Goal: Task Accomplishment & Management: Complete application form

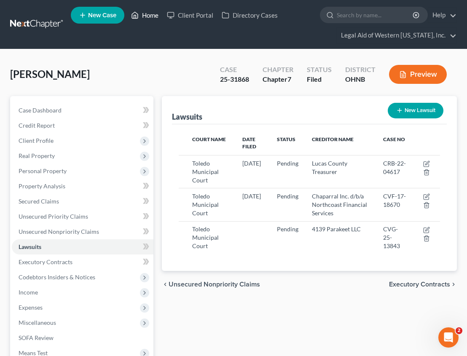
click at [150, 15] on link "Home" at bounding box center [145, 15] width 36 height 15
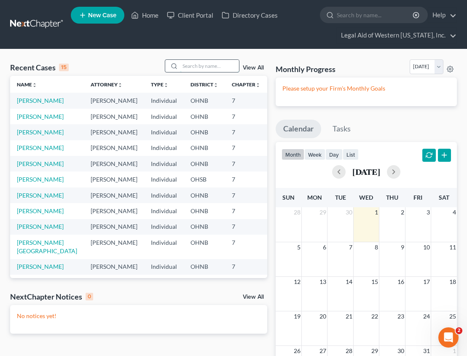
click at [190, 67] on input "search" at bounding box center [209, 66] width 59 height 12
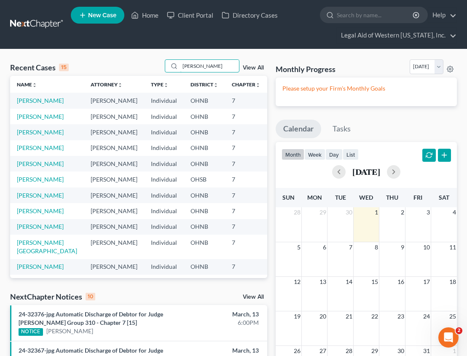
type input "[PERSON_NAME]"
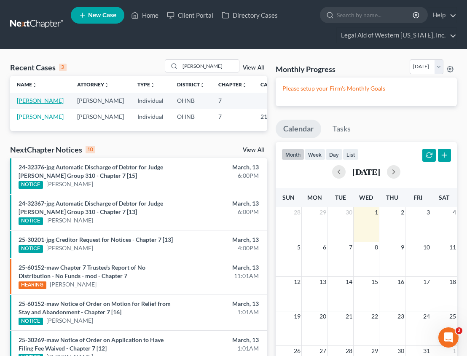
click at [24, 104] on link "[PERSON_NAME]" at bounding box center [40, 100] width 47 height 7
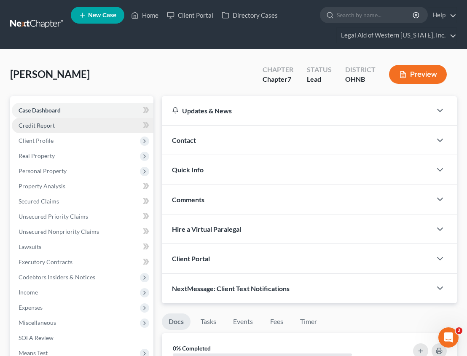
click at [62, 125] on link "Credit Report" at bounding box center [83, 125] width 142 height 15
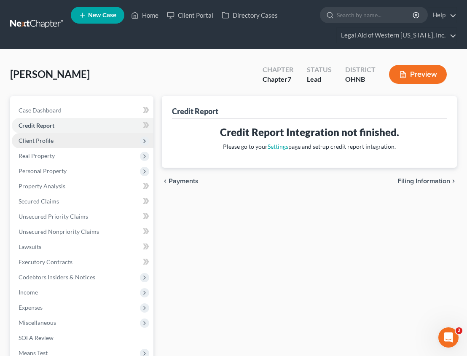
click at [58, 135] on span "Client Profile" at bounding box center [83, 140] width 142 height 15
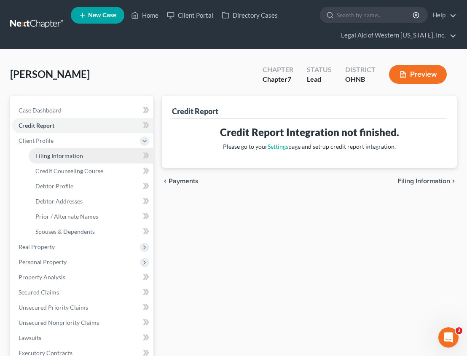
click at [68, 154] on span "Filing Information" at bounding box center [59, 155] width 48 height 7
select select "1"
select select "0"
select select "36"
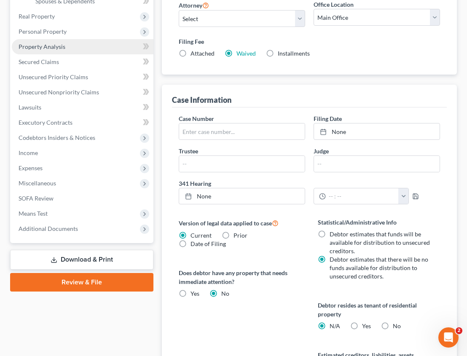
scroll to position [253, 0]
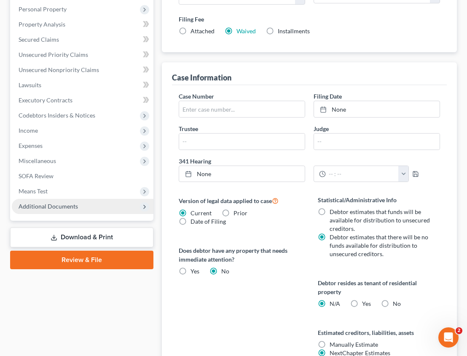
click at [64, 204] on span "Additional Documents" at bounding box center [48, 206] width 59 height 7
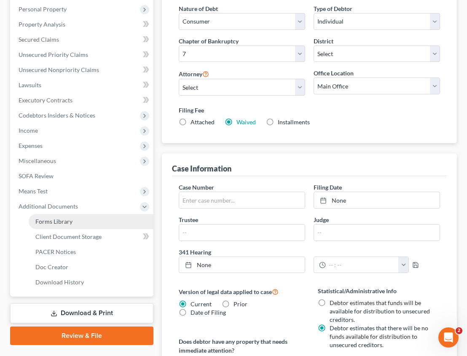
click at [67, 220] on span "Forms Library" at bounding box center [53, 221] width 37 height 7
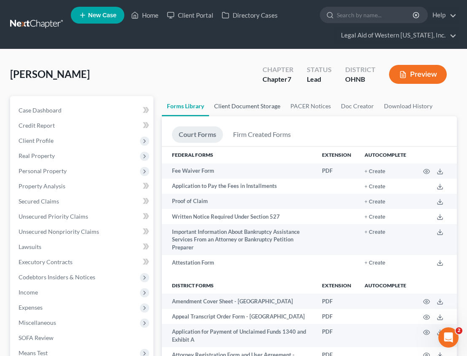
click at [228, 110] on link "Client Document Storage" at bounding box center [247, 106] width 76 height 20
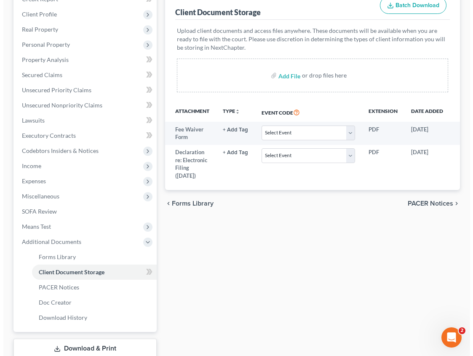
scroll to position [0, 60]
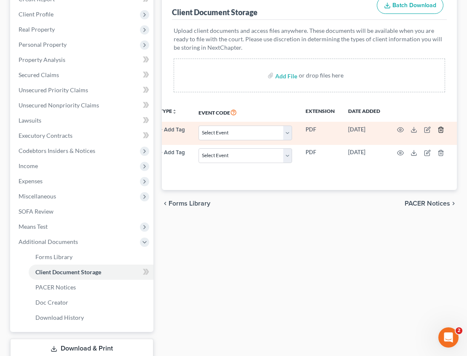
click at [440, 128] on polyline "button" at bounding box center [440, 128] width 5 height 0
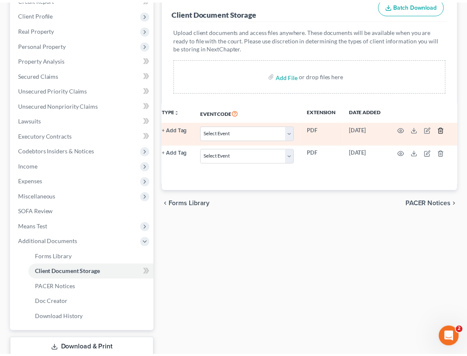
scroll to position [0, 56]
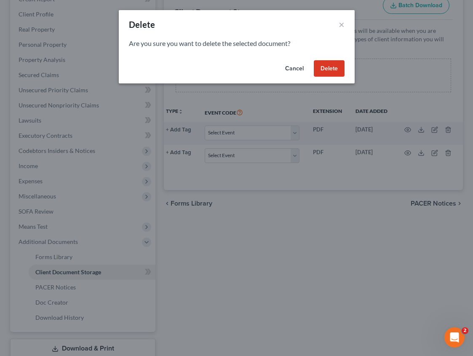
click at [332, 72] on button "Delete" at bounding box center [329, 68] width 31 height 17
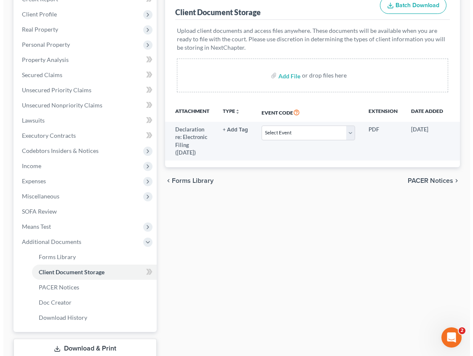
scroll to position [0, 60]
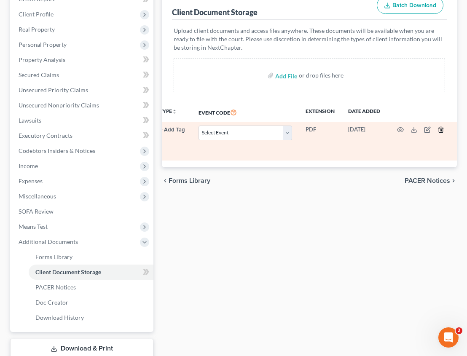
click at [441, 129] on icon "button" at bounding box center [440, 129] width 7 height 7
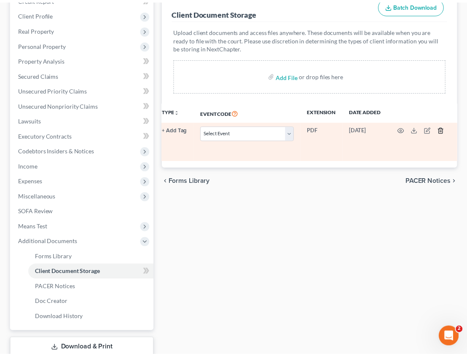
scroll to position [0, 56]
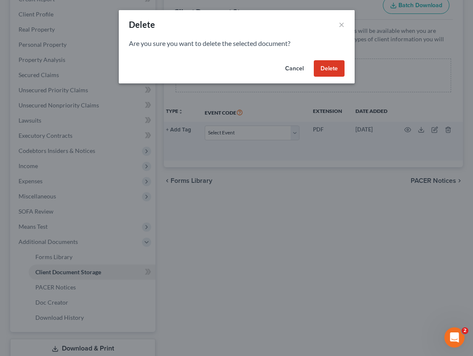
click at [331, 70] on button "Delete" at bounding box center [329, 68] width 31 height 17
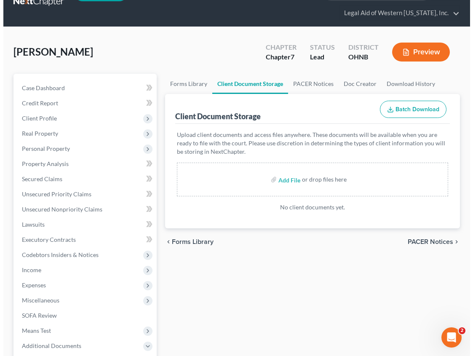
scroll to position [0, 0]
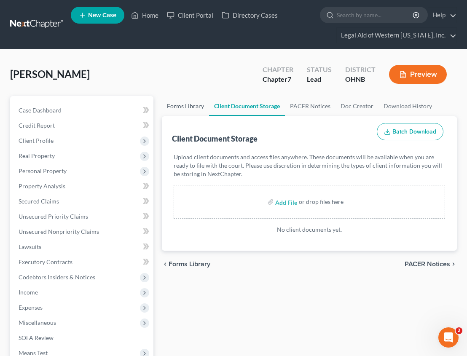
click at [180, 105] on link "Forms Library" at bounding box center [185, 106] width 47 height 20
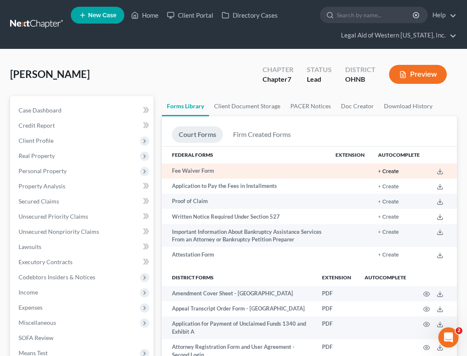
click at [387, 170] on button "+ Create" at bounding box center [388, 171] width 21 height 5
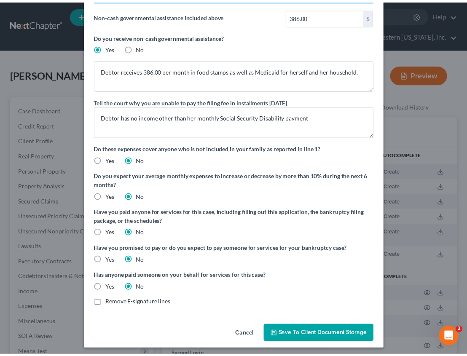
scroll to position [71, 0]
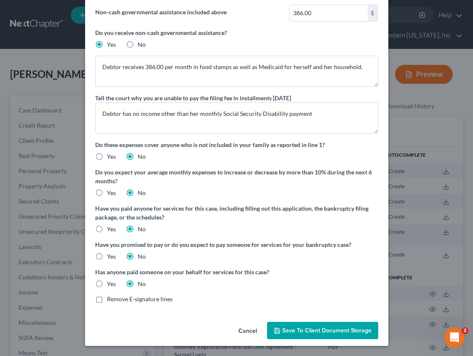
click at [342, 330] on span "Save to Client Document Storage" at bounding box center [326, 330] width 89 height 7
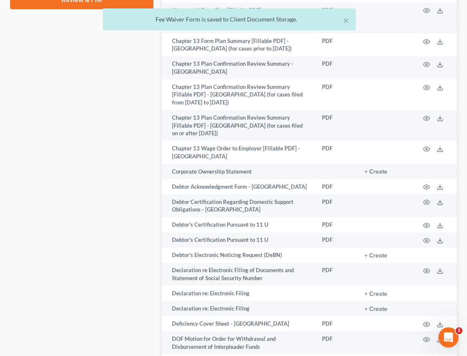
scroll to position [506, 0]
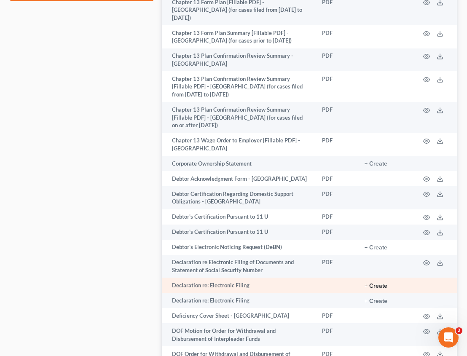
click at [382, 283] on button "+ Create" at bounding box center [376, 286] width 23 height 6
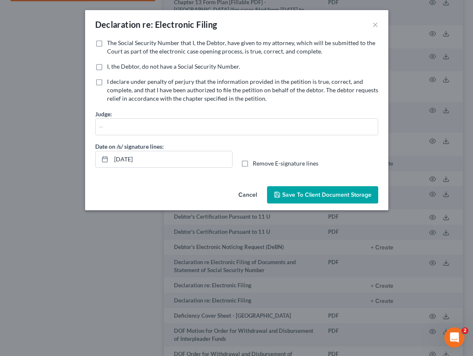
click at [107, 42] on label "The Social Security Number that I, the Debtor, have given to my attorney, which…" at bounding box center [242, 47] width 271 height 17
click at [110, 42] on input "The Social Security Number that I, the Debtor, have given to my attorney, which…" at bounding box center [112, 41] width 5 height 5
checkbox input "true"
click at [253, 164] on label "Remove E-signature lines" at bounding box center [286, 163] width 66 height 8
click at [256, 164] on input "Remove E-signature lines" at bounding box center [258, 161] width 5 height 5
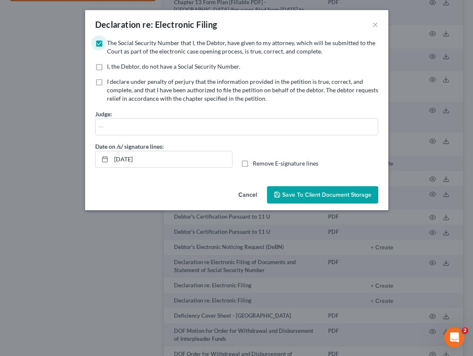
checkbox input "true"
click at [308, 190] on button "Save to Client Document Storage" at bounding box center [322, 195] width 111 height 18
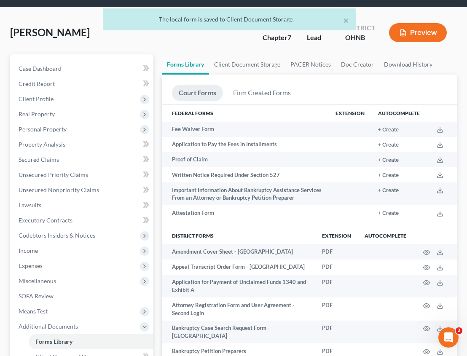
scroll to position [0, 0]
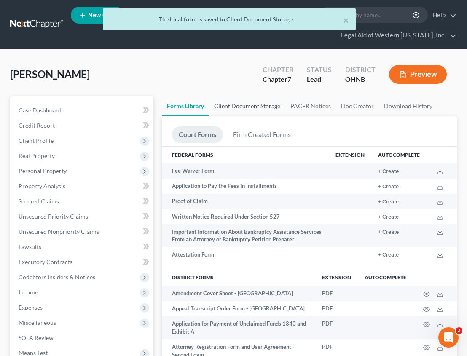
click at [244, 107] on link "Client Document Storage" at bounding box center [247, 106] width 76 height 20
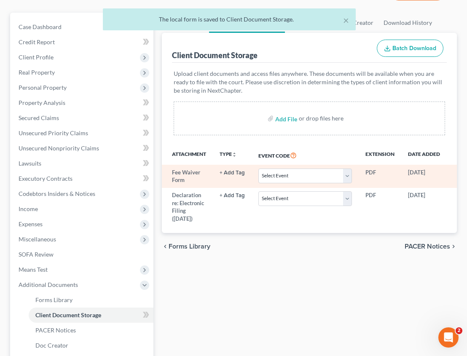
scroll to position [84, 0]
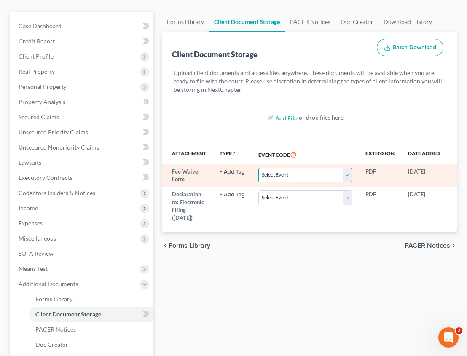
click at [302, 179] on select "Select Event 20 Largest Unsecured Creditors Amended List of Creditors (Fee) Ame…" at bounding box center [305, 175] width 94 height 15
select select "4"
click at [258, 168] on select "Select Event 20 Largest Unsecured Creditors Amended List of Creditors (Fee) Ame…" at bounding box center [305, 175] width 94 height 15
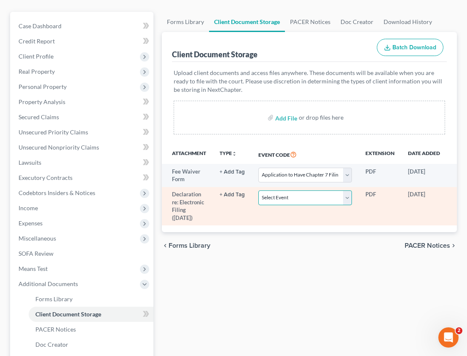
click at [296, 197] on select "Select Event 20 Largest Unsecured Creditors Amended List of Creditors (Fee) Ame…" at bounding box center [305, 197] width 94 height 15
select select "16"
click at [258, 190] on select "Select Event 20 Largest Unsecured Creditors Amended List of Creditors (Fee) Ame…" at bounding box center [305, 197] width 94 height 15
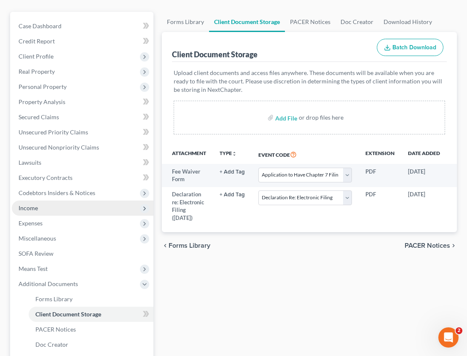
click at [46, 210] on span "Income" at bounding box center [83, 208] width 142 height 15
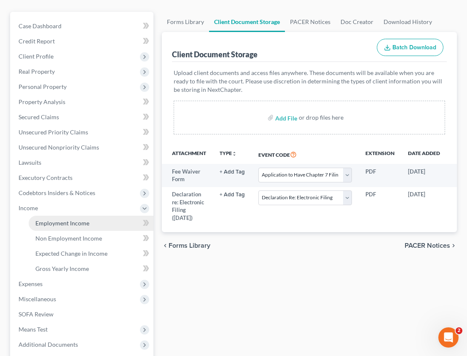
click at [51, 224] on span "Employment Income" at bounding box center [62, 223] width 54 height 7
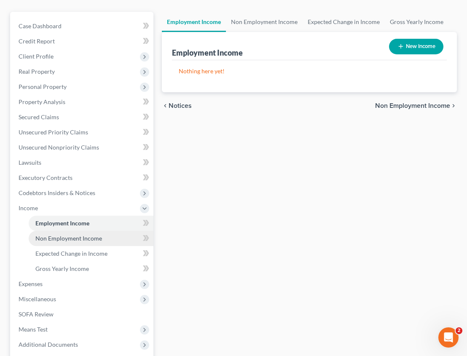
click at [69, 238] on span "Non Employment Income" at bounding box center [68, 238] width 67 height 7
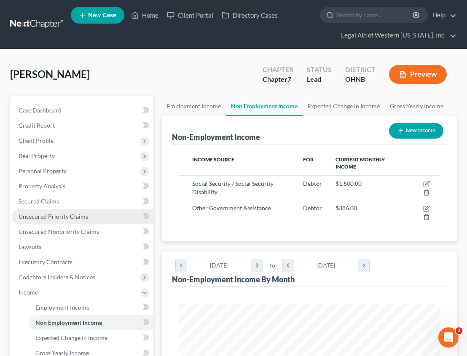
scroll to position [131, 278]
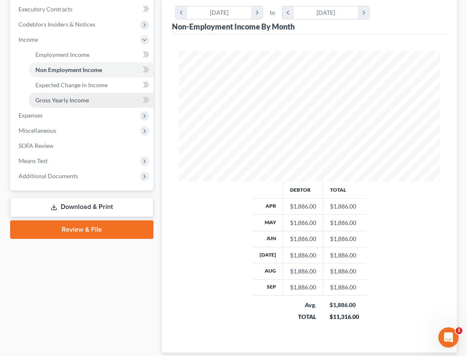
click at [93, 102] on link "Gross Yearly Income" at bounding box center [91, 100] width 125 height 15
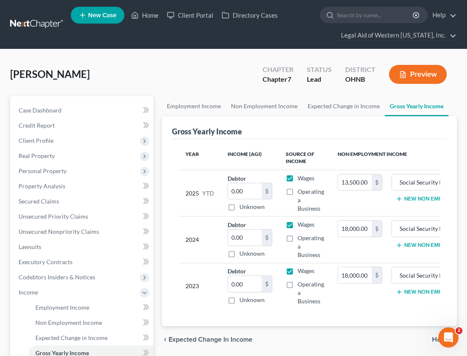
click at [423, 53] on div "[PERSON_NAME] Upgraded Chapter Chapter 7 Status Lead District OHNB Preview Peti…" at bounding box center [233, 278] width 467 height 459
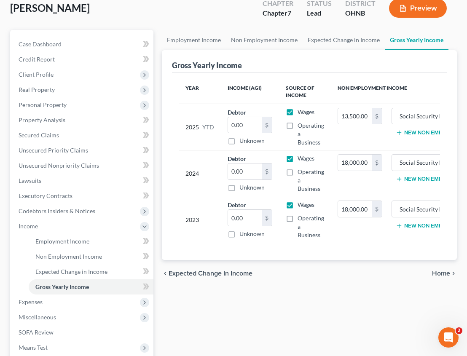
scroll to position [168, 0]
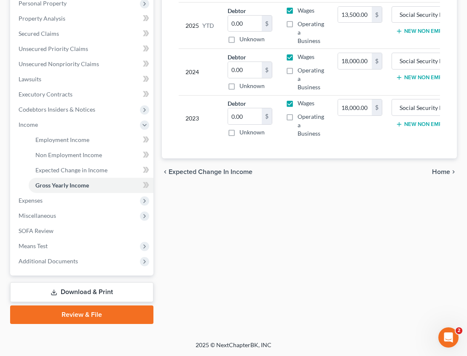
click at [76, 288] on link "Download & Print" at bounding box center [81, 292] width 143 height 20
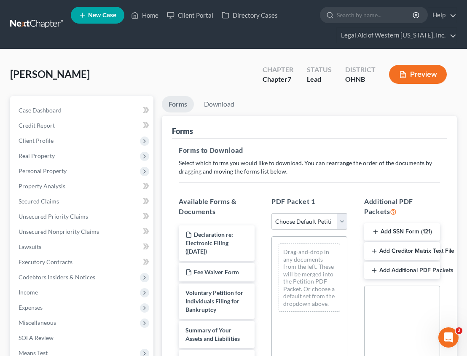
click at [306, 219] on select "Choose Default Petition PDF Packet Complete Bankruptcy Petition (all forms and …" at bounding box center [309, 221] width 76 height 17
select select "0"
click at [275, 213] on select "Choose Default Petition PDF Packet Complete Bankruptcy Petition (all forms and …" at bounding box center [309, 221] width 76 height 17
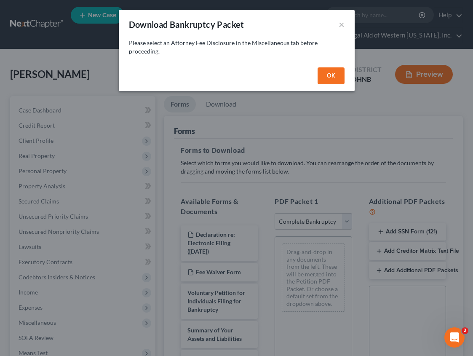
click at [328, 72] on button "OK" at bounding box center [331, 75] width 27 height 17
select select
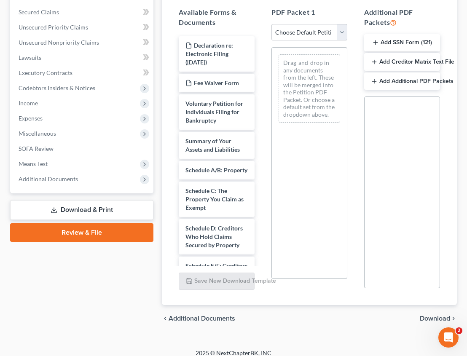
scroll to position [197, 0]
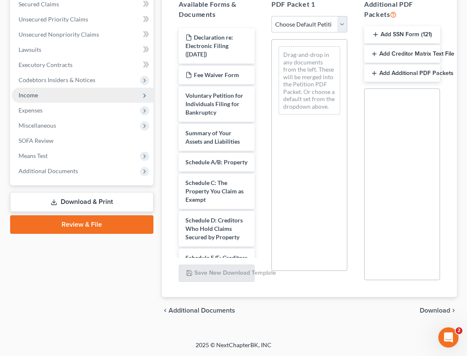
click at [61, 95] on span "Income" at bounding box center [83, 95] width 142 height 15
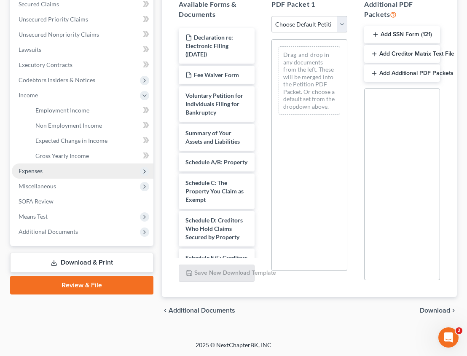
click at [62, 172] on span "Expenses" at bounding box center [83, 171] width 142 height 15
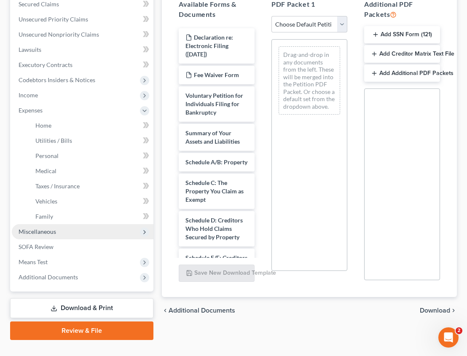
click at [59, 232] on span "Miscellaneous" at bounding box center [83, 231] width 142 height 15
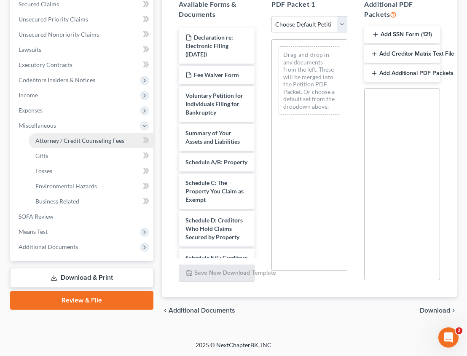
click at [72, 139] on span "Attorney / Credit Counseling Fees" at bounding box center [79, 140] width 89 height 7
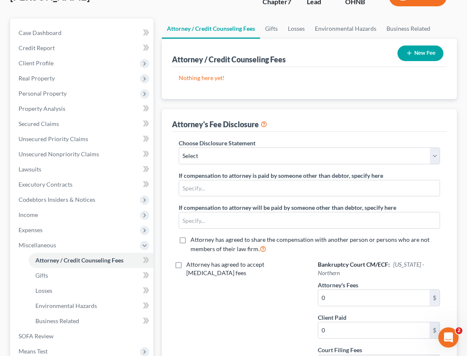
scroll to position [126, 0]
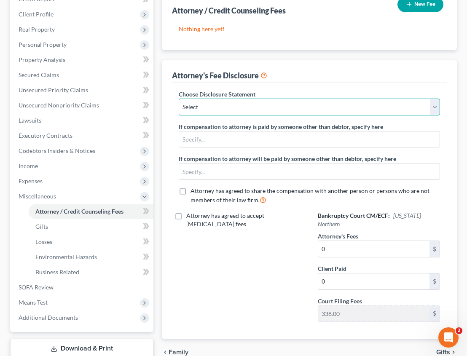
click at [260, 105] on select "Select Fee Disclosure" at bounding box center [309, 107] width 261 height 17
select select "0"
click at [179, 99] on select "Select Fee Disclosure" at bounding box center [309, 107] width 261 height 17
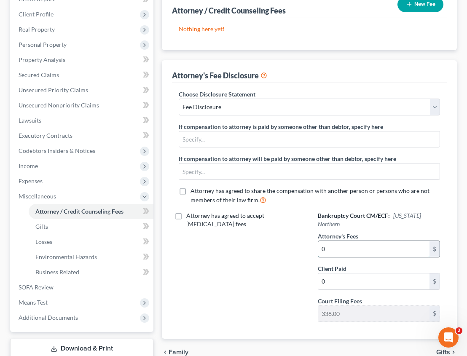
click at [340, 241] on input "0" at bounding box center [373, 249] width 111 height 16
type input "0.00"
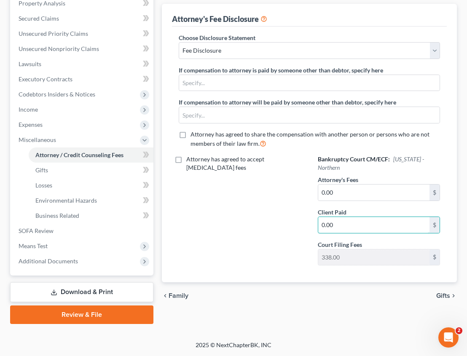
type input "0.00"
click at [445, 292] on span "Gifts" at bounding box center [443, 295] width 14 height 7
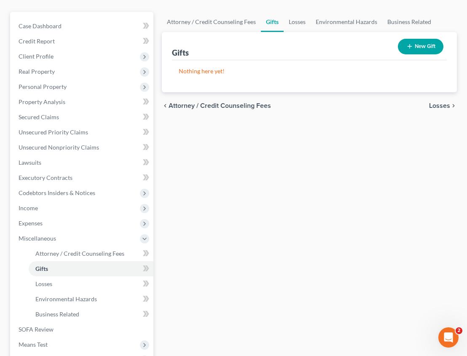
click at [445, 105] on span "Losses" at bounding box center [439, 105] width 21 height 7
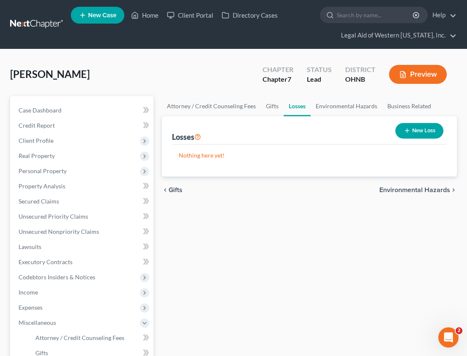
click at [425, 188] on span "Environmental Hazards" at bounding box center [414, 190] width 71 height 7
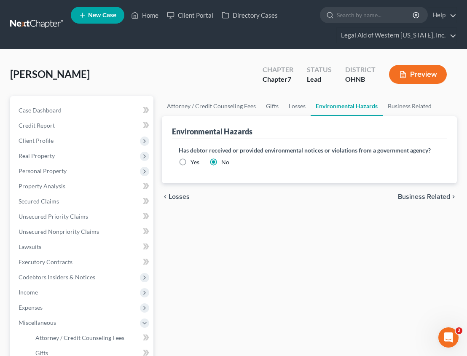
click at [430, 197] on span "Business Related" at bounding box center [424, 196] width 52 height 7
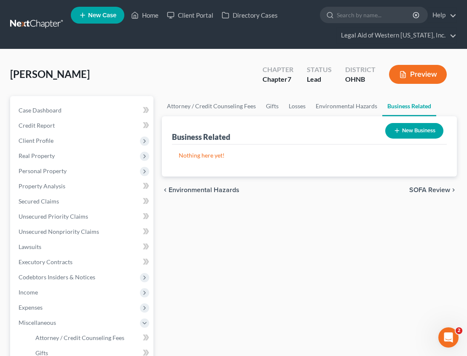
click at [429, 188] on span "SOFA Review" at bounding box center [429, 190] width 41 height 7
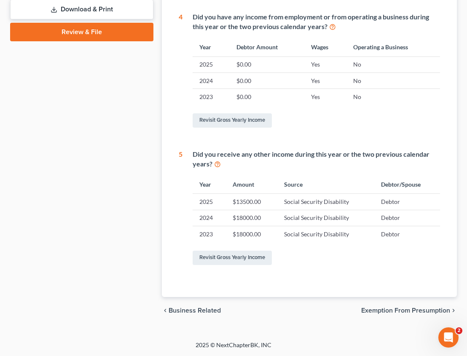
click at [404, 310] on span "Exemption from Presumption" at bounding box center [405, 310] width 89 height 7
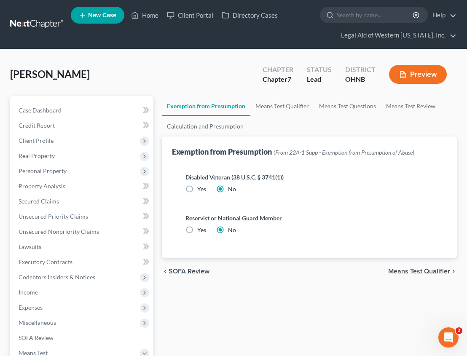
click at [425, 272] on span "Means Test Qualifier" at bounding box center [419, 271] width 62 height 7
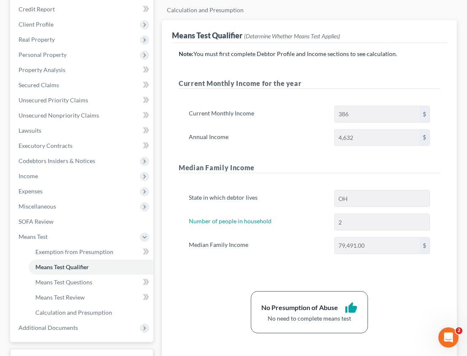
scroll to position [183, 0]
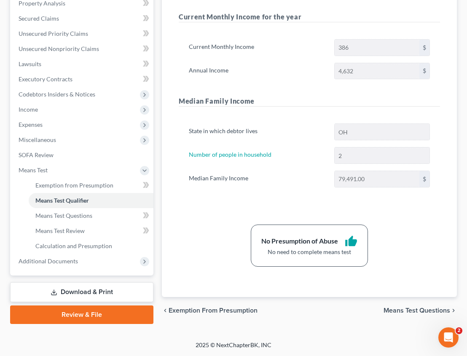
click at [413, 310] on span "Means Test Questions" at bounding box center [416, 310] width 67 height 7
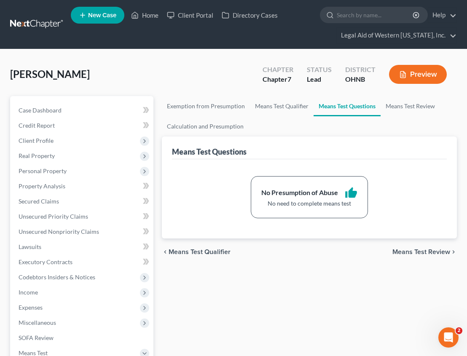
click at [421, 251] on span "Means Test Review" at bounding box center [421, 252] width 58 height 7
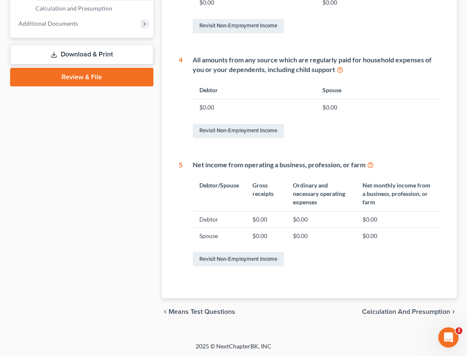
scroll to position [422, 0]
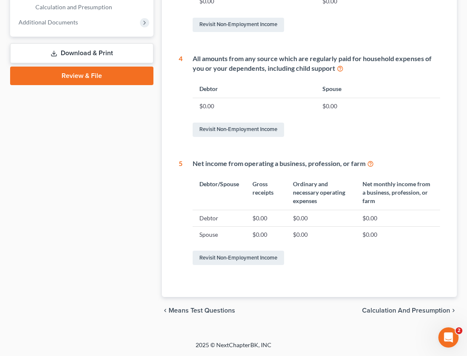
click at [404, 310] on span "Calculation and Presumption" at bounding box center [406, 310] width 88 height 7
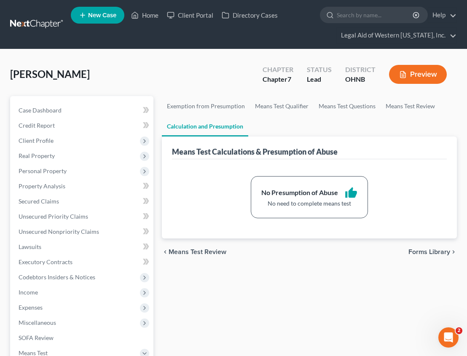
click at [427, 249] on span "Forms Library" at bounding box center [429, 252] width 42 height 7
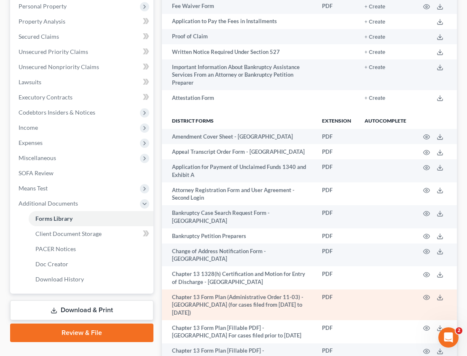
scroll to position [211, 0]
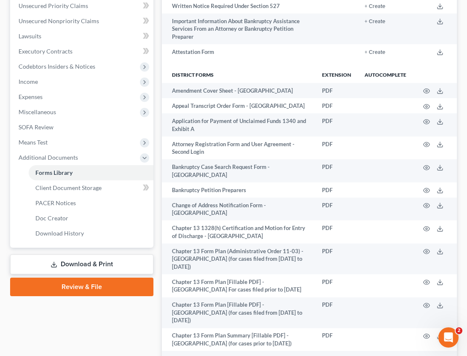
click at [88, 261] on link "Download & Print" at bounding box center [81, 265] width 143 height 20
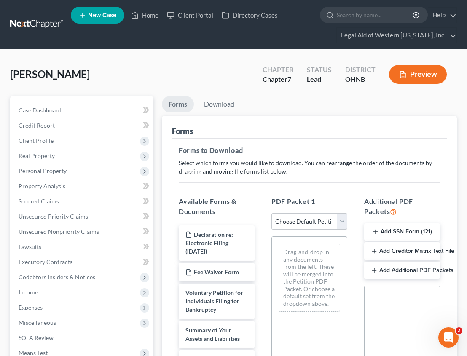
click at [327, 222] on select "Choose Default Petition PDF Packet Complete Bankruptcy Petition (all forms and …" at bounding box center [309, 221] width 76 height 17
select select "0"
click at [271, 213] on select "Choose Default Petition PDF Packet Complete Bankruptcy Petition (all forms and …" at bounding box center [309, 221] width 76 height 17
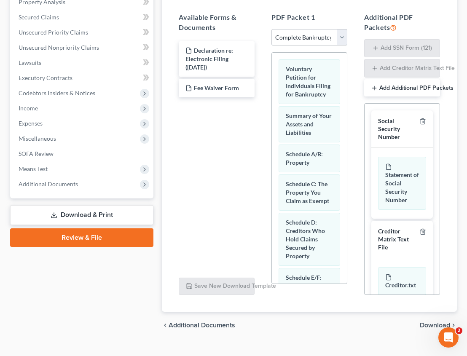
scroll to position [182, 0]
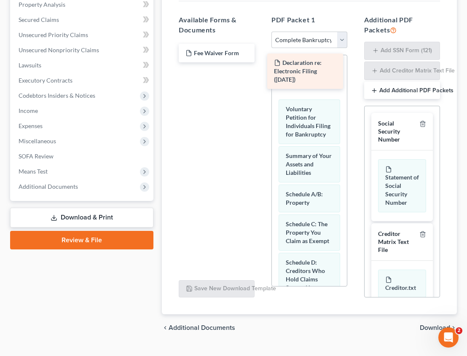
drag, startPoint x: 216, startPoint y: 55, endPoint x: 304, endPoint y: 64, distance: 88.6
click at [261, 62] on div "Declaration re: Electronic Filing ([DATE]) Declaration re: Electronic Filing ([…" at bounding box center [216, 53] width 89 height 19
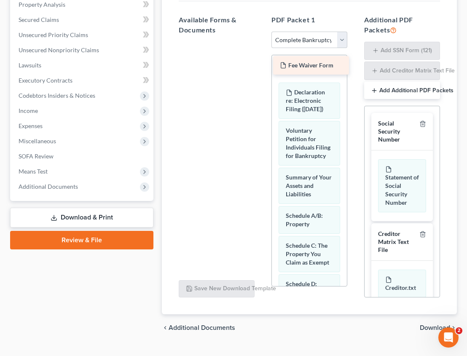
drag, startPoint x: 213, startPoint y: 51, endPoint x: 308, endPoint y: 64, distance: 95.6
click at [261, 42] on div "Fee Waiver Form Fee Waiver Form" at bounding box center [216, 42] width 89 height 0
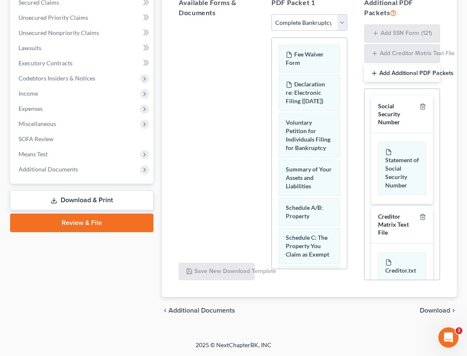
scroll to position [24, 0]
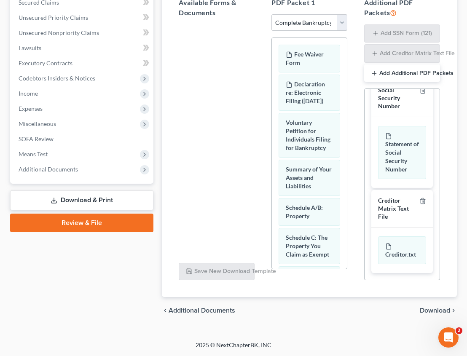
click at [426, 308] on span "Download" at bounding box center [435, 310] width 30 height 7
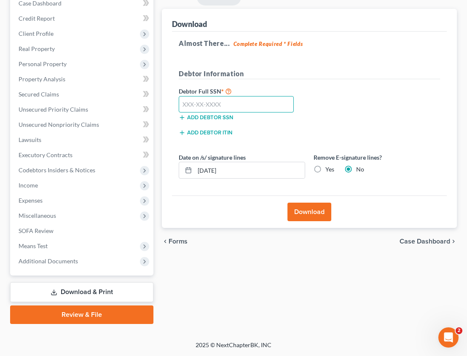
click at [239, 98] on input "text" at bounding box center [236, 104] width 115 height 17
click at [219, 107] on input "text" at bounding box center [236, 104] width 115 height 17
type input "299-68-6664"
click at [325, 172] on label "Yes" at bounding box center [329, 169] width 9 height 8
click at [329, 171] on input "Yes" at bounding box center [331, 167] width 5 height 5
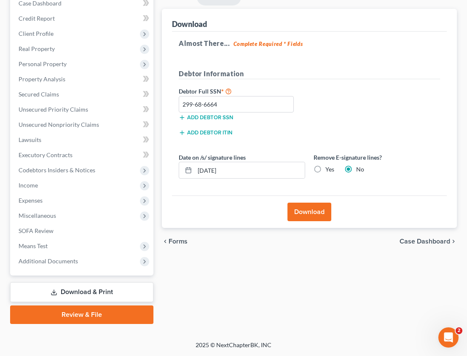
radio input "true"
radio input "false"
click at [304, 214] on button "Download" at bounding box center [309, 212] width 44 height 19
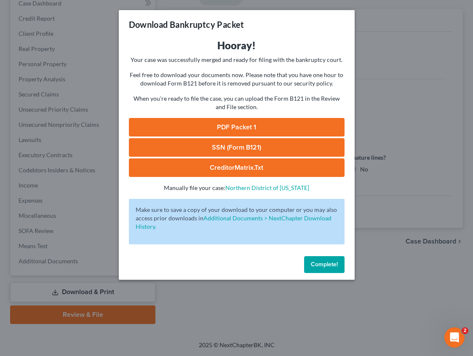
click at [257, 124] on link "PDF Packet 1" at bounding box center [237, 127] width 216 height 19
click at [243, 148] on link "SSN (Form B121)" at bounding box center [237, 147] width 216 height 19
click at [322, 265] on span "Complete!" at bounding box center [324, 264] width 27 height 7
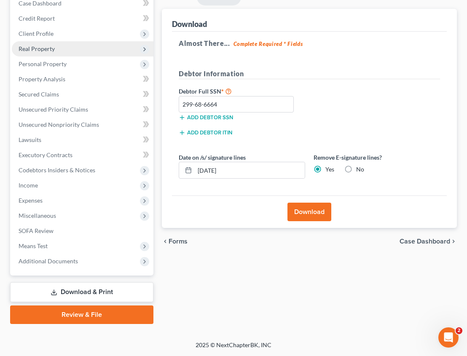
click at [74, 48] on span "Real Property" at bounding box center [83, 48] width 142 height 15
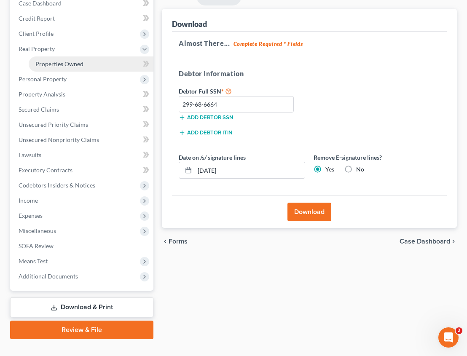
click at [74, 64] on span "Properties Owned" at bounding box center [59, 63] width 48 height 7
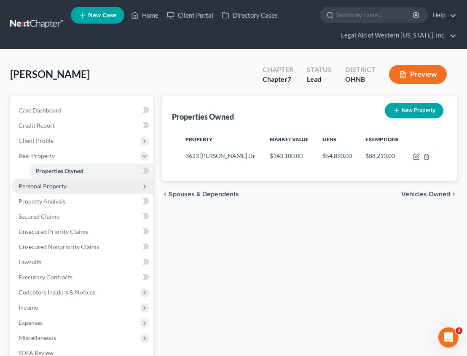
click at [78, 190] on span "Personal Property" at bounding box center [83, 186] width 142 height 15
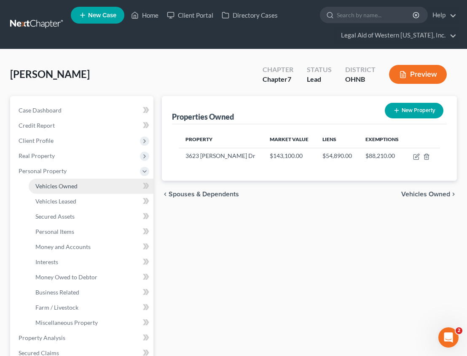
click at [80, 188] on link "Vehicles Owned" at bounding box center [91, 186] width 125 height 15
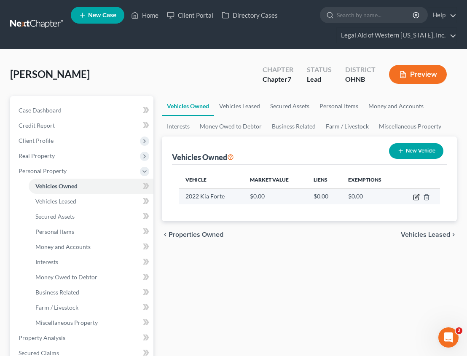
click at [414, 195] on icon "button" at bounding box center [415, 197] width 5 height 5
select select "0"
select select "4"
select select "0"
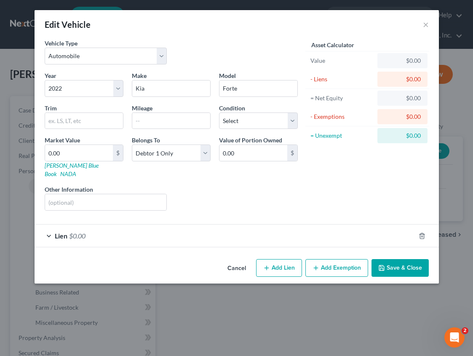
click at [241, 260] on button "Cancel" at bounding box center [237, 268] width 32 height 17
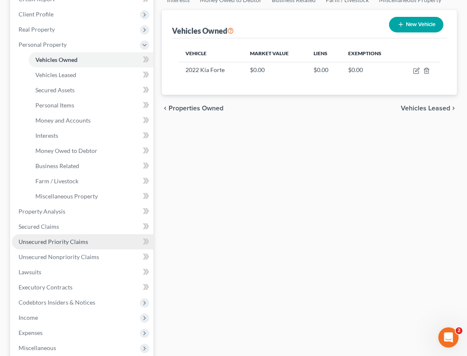
click at [78, 240] on span "Unsecured Priority Claims" at bounding box center [54, 241] width 70 height 7
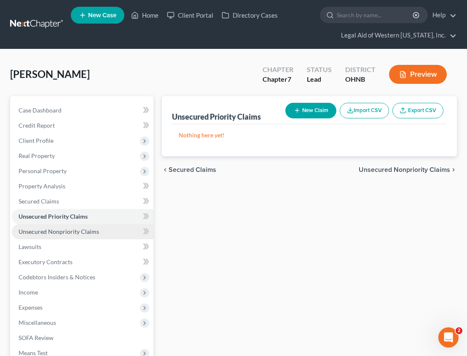
click at [82, 236] on link "Unsecured Nonpriority Claims" at bounding box center [83, 231] width 142 height 15
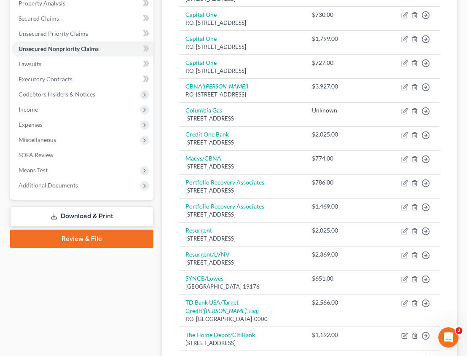
scroll to position [180, 0]
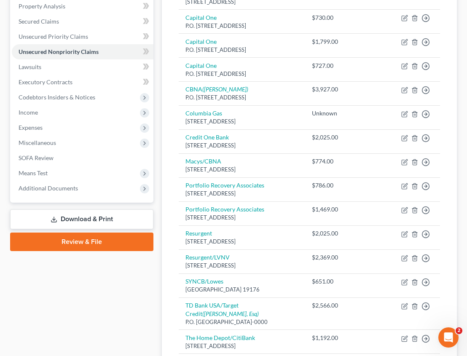
click at [124, 221] on link "Download & Print" at bounding box center [81, 219] width 143 height 20
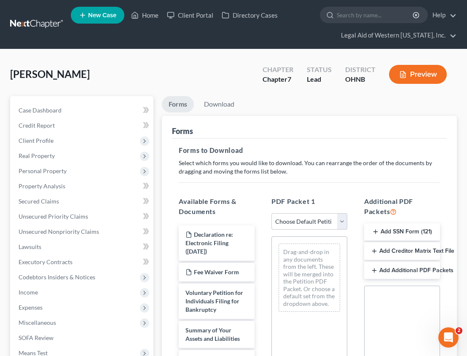
click at [316, 219] on select "Choose Default Petition PDF Packet Complete Bankruptcy Petition (all forms and …" at bounding box center [309, 221] width 76 height 17
select select "0"
click at [271, 213] on select "Choose Default Petition PDF Packet Complete Bankruptcy Petition (all forms and …" at bounding box center [309, 221] width 76 height 17
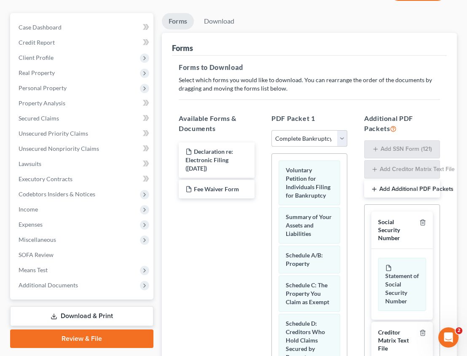
scroll to position [199, 0]
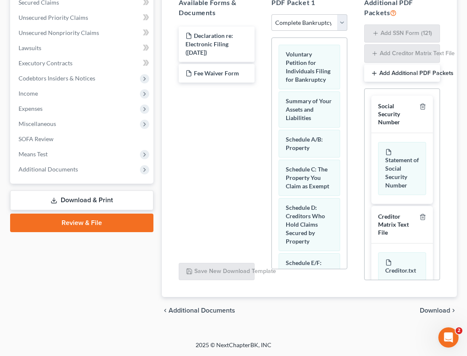
click at [438, 312] on span "Download" at bounding box center [435, 310] width 30 height 7
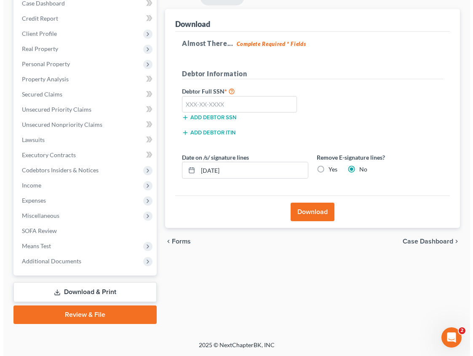
scroll to position [107, 0]
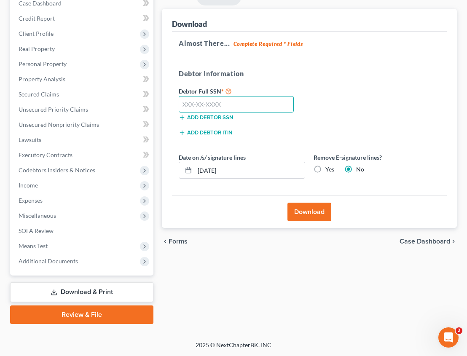
click at [244, 103] on input "text" at bounding box center [236, 104] width 115 height 17
type input "299-68-6664"
click at [325, 169] on label "Yes" at bounding box center [329, 169] width 9 height 8
click at [329, 169] on input "Yes" at bounding box center [331, 167] width 5 height 5
radio input "true"
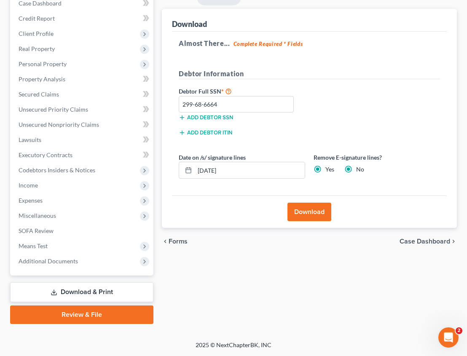
radio input "false"
click at [312, 214] on button "Download" at bounding box center [309, 212] width 44 height 19
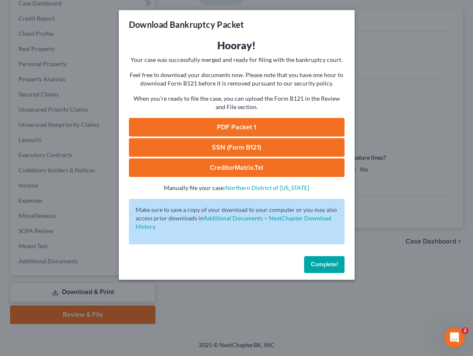
click at [273, 123] on link "PDF Packet 1" at bounding box center [237, 127] width 216 height 19
